Goal: Find specific page/section: Find specific page/section

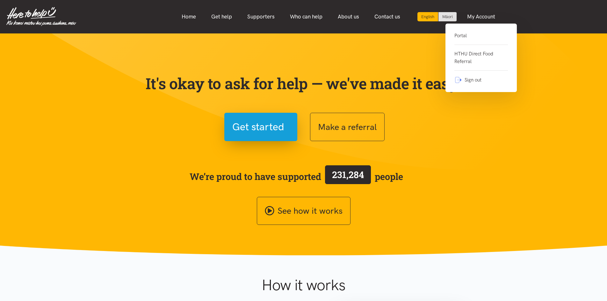
click at [458, 35] on link "Portal" at bounding box center [480, 38] width 53 height 13
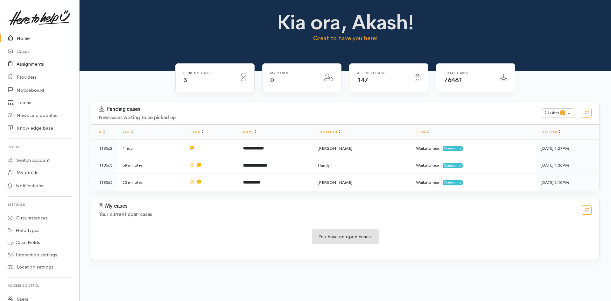
click at [33, 67] on link "Assignments" at bounding box center [39, 64] width 79 height 13
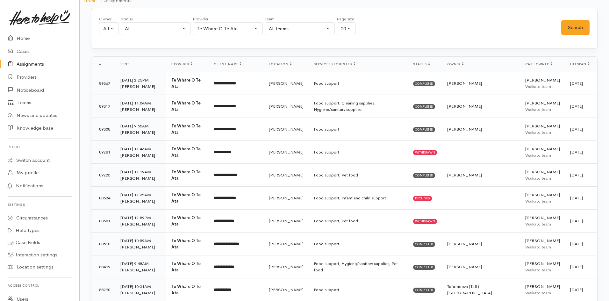
scroll to position [37, 0]
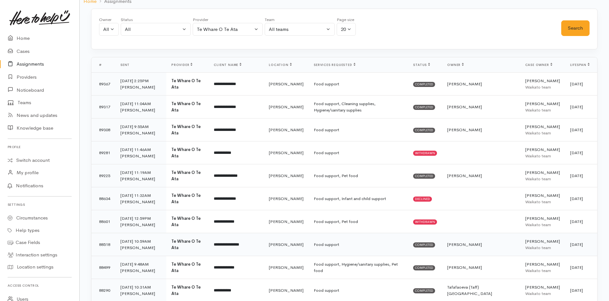
click at [435, 245] on span "Completed" at bounding box center [424, 244] width 22 height 5
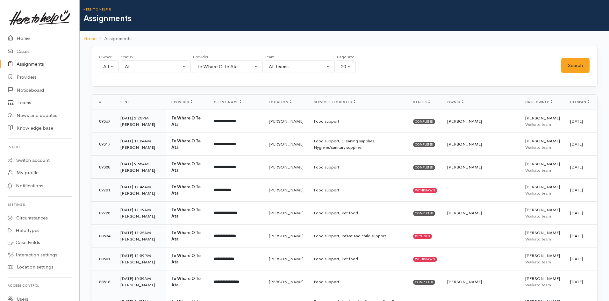
scroll to position [37, 0]
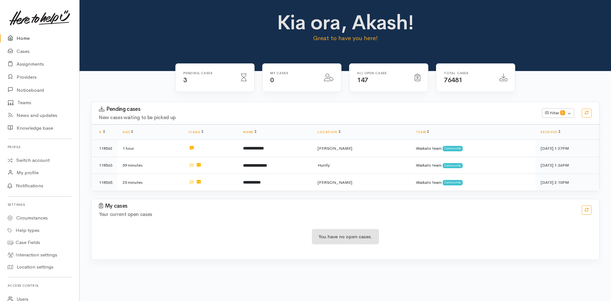
click at [19, 38] on link "Home" at bounding box center [39, 38] width 79 height 13
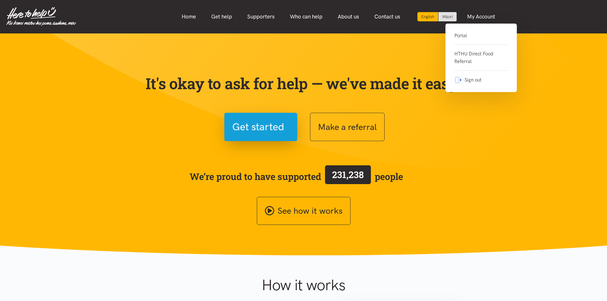
click at [468, 31] on div "Portal HTHU Direct Food Referral Sign out" at bounding box center [480, 58] width 71 height 68
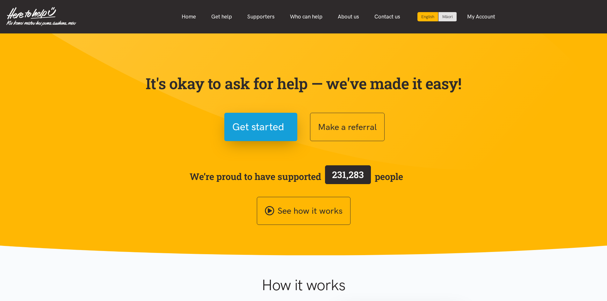
click at [466, 32] on nav "English Māori Home Get help Supporters Who can help About us" at bounding box center [303, 16] width 607 height 33
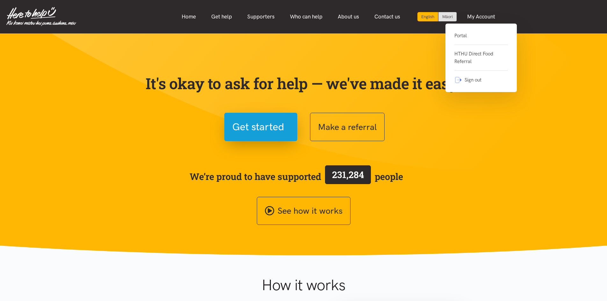
click at [462, 36] on link "Portal" at bounding box center [480, 38] width 53 height 13
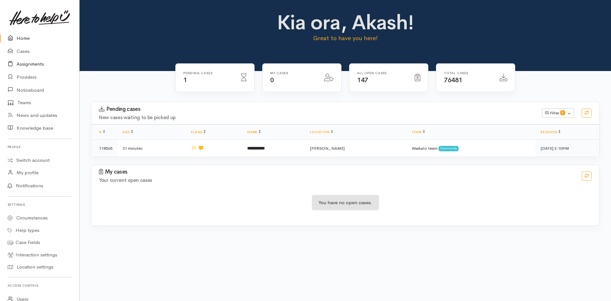
click at [35, 63] on link "Assignments" at bounding box center [39, 64] width 79 height 13
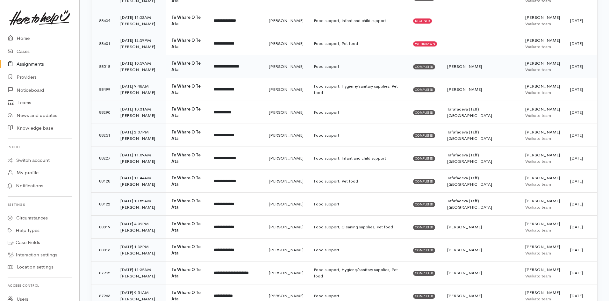
scroll to position [292, 0]
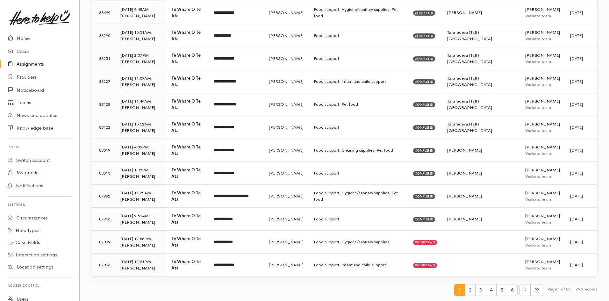
click at [468, 294] on span "2" at bounding box center [470, 290] width 11 height 12
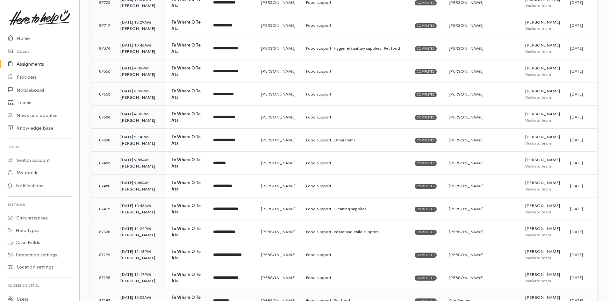
scroll to position [298, 0]
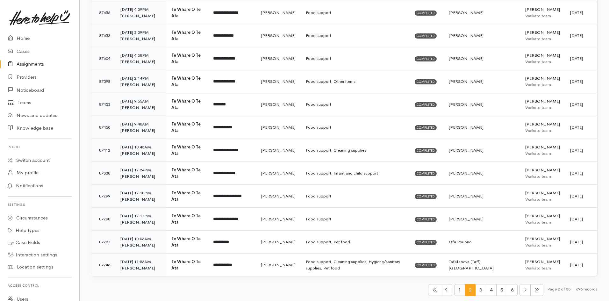
click at [457, 291] on span "1" at bounding box center [459, 290] width 11 height 12
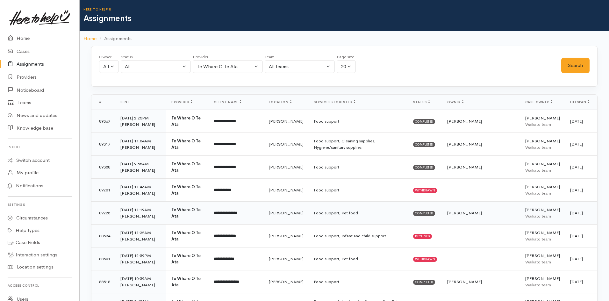
click at [132, 211] on td "29 Sep 25 11:19AM Nicole Rusk" at bounding box center [140, 213] width 51 height 23
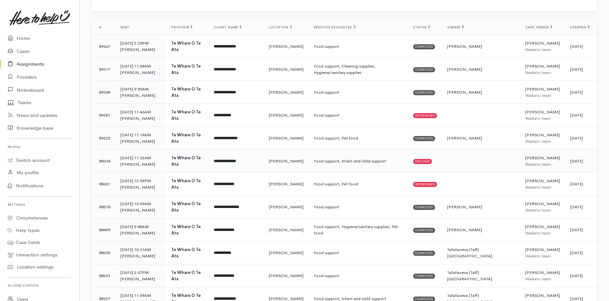
scroll to position [64, 0]
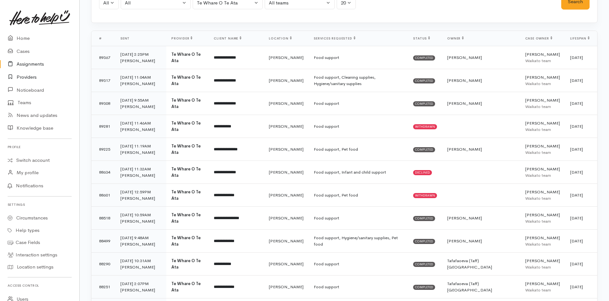
click at [32, 79] on link "Providers" at bounding box center [39, 77] width 79 height 13
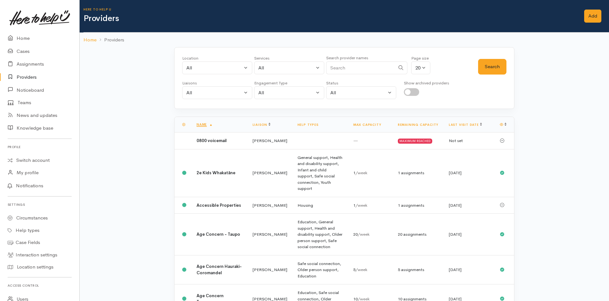
click at [360, 67] on input "Search" at bounding box center [360, 67] width 69 height 13
type input "te whare"
click at [488, 67] on button "Search" at bounding box center [492, 67] width 28 height 16
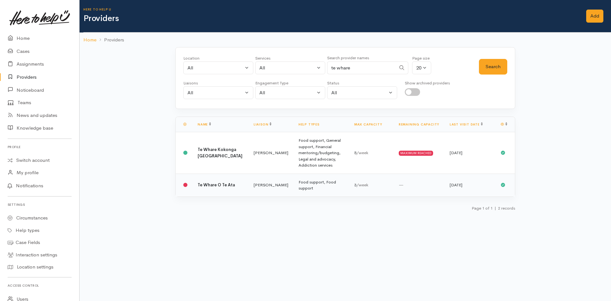
click at [378, 181] on td "3 /week" at bounding box center [371, 185] width 45 height 23
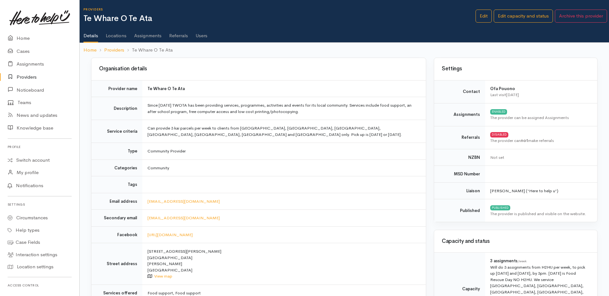
click at [148, 39] on link "Assignments" at bounding box center [147, 34] width 27 height 18
click at [148, 38] on link "Assignments" at bounding box center [147, 34] width 27 height 18
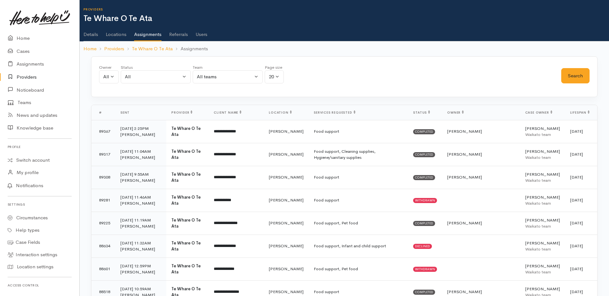
click at [415, 66] on div "Owner All My cases Erana Severne ('Here to help u') Felicity Beadle ('Here to h…" at bounding box center [330, 75] width 462 height 23
click at [24, 36] on link "Home" at bounding box center [39, 38] width 79 height 13
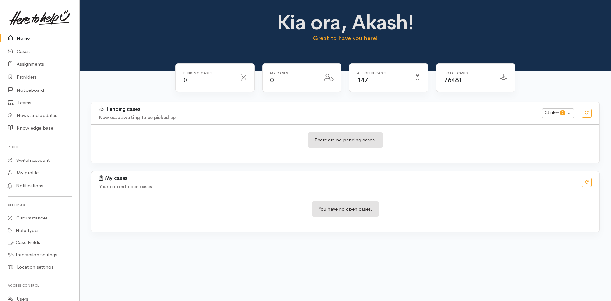
click at [460, 78] on span "76481" at bounding box center [453, 80] width 18 height 8
